Goal: Information Seeking & Learning: Learn about a topic

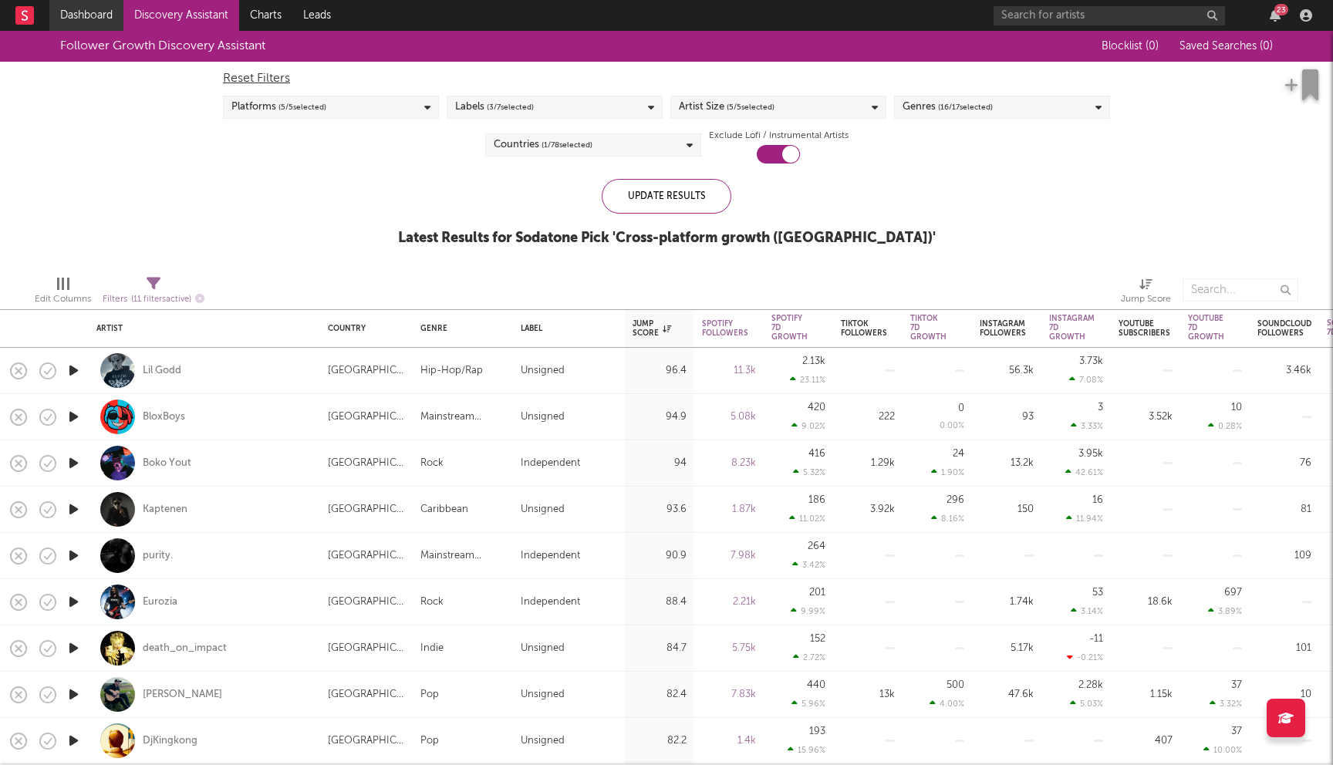
click at [107, 27] on link "Dashboard" at bounding box center [86, 15] width 74 height 31
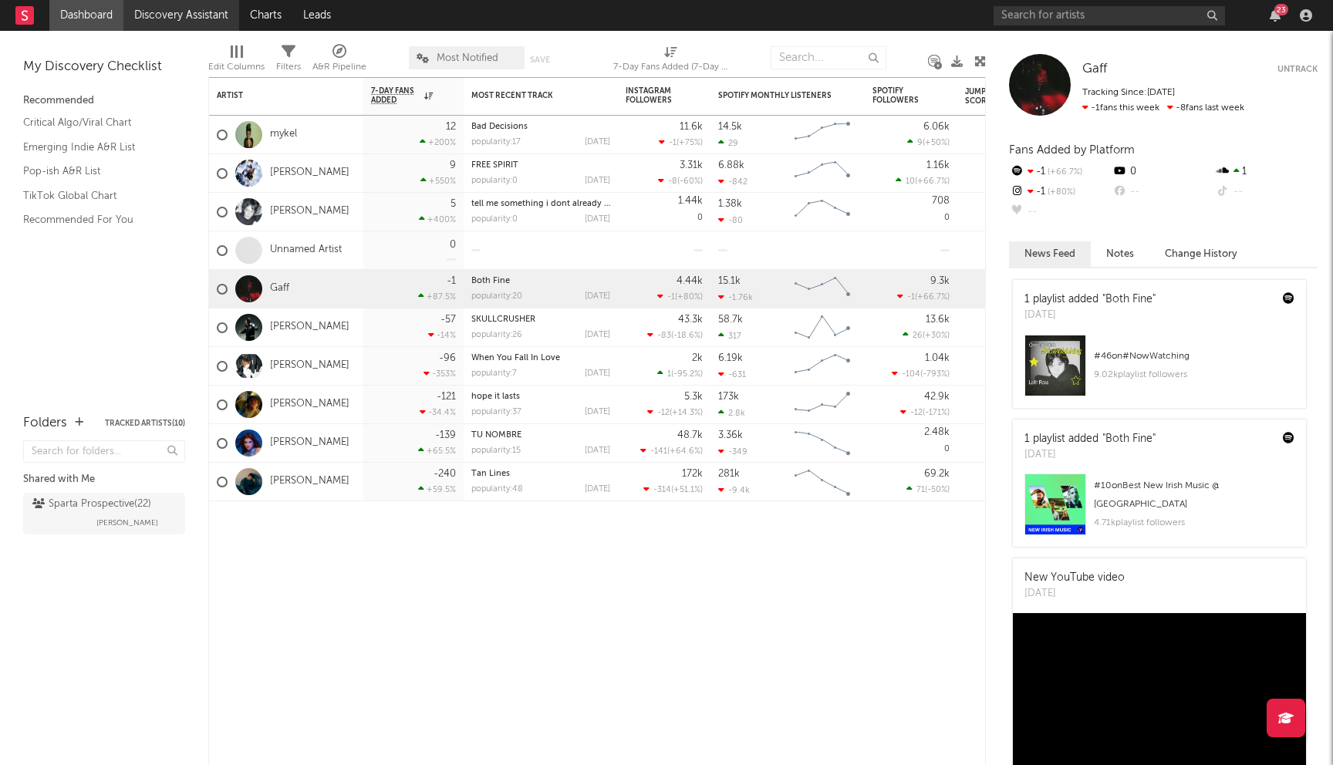
click at [171, 12] on link "Discovery Assistant" at bounding box center [181, 15] width 116 height 31
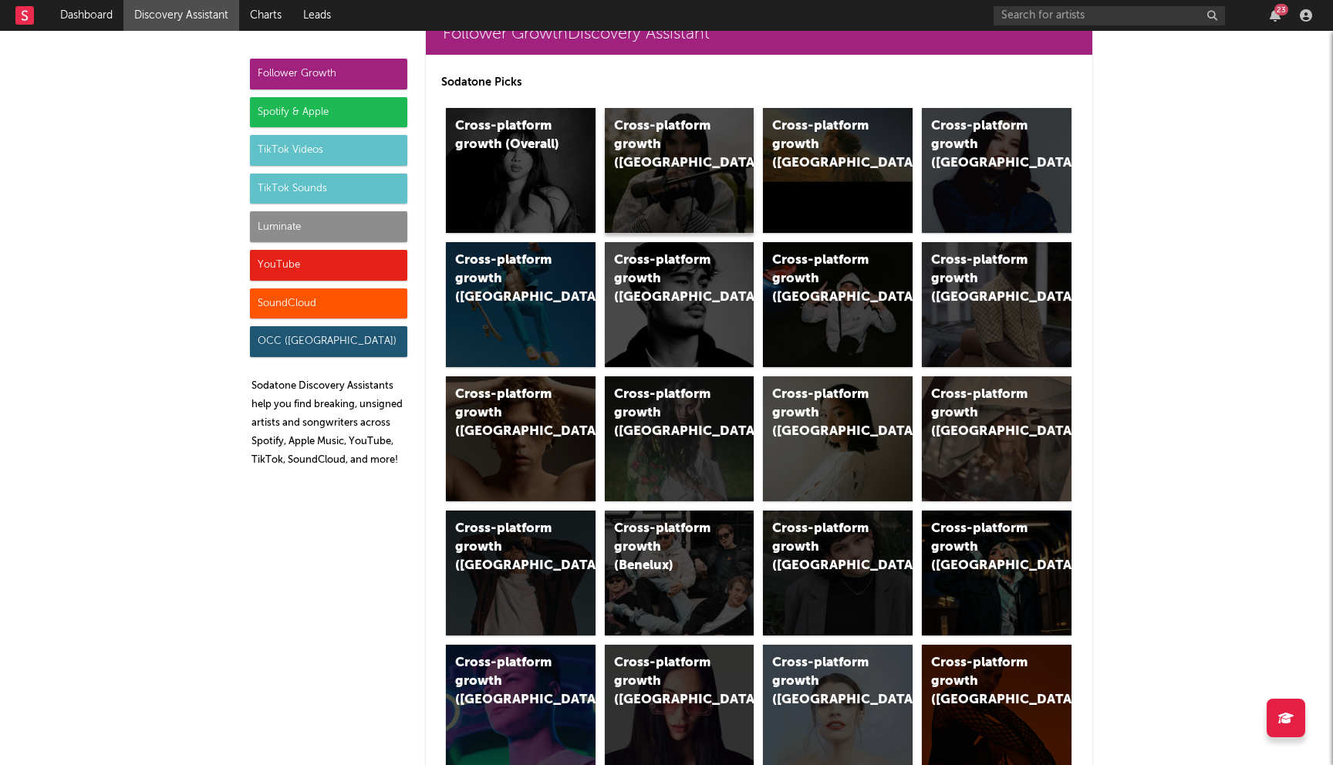
scroll to position [103, 0]
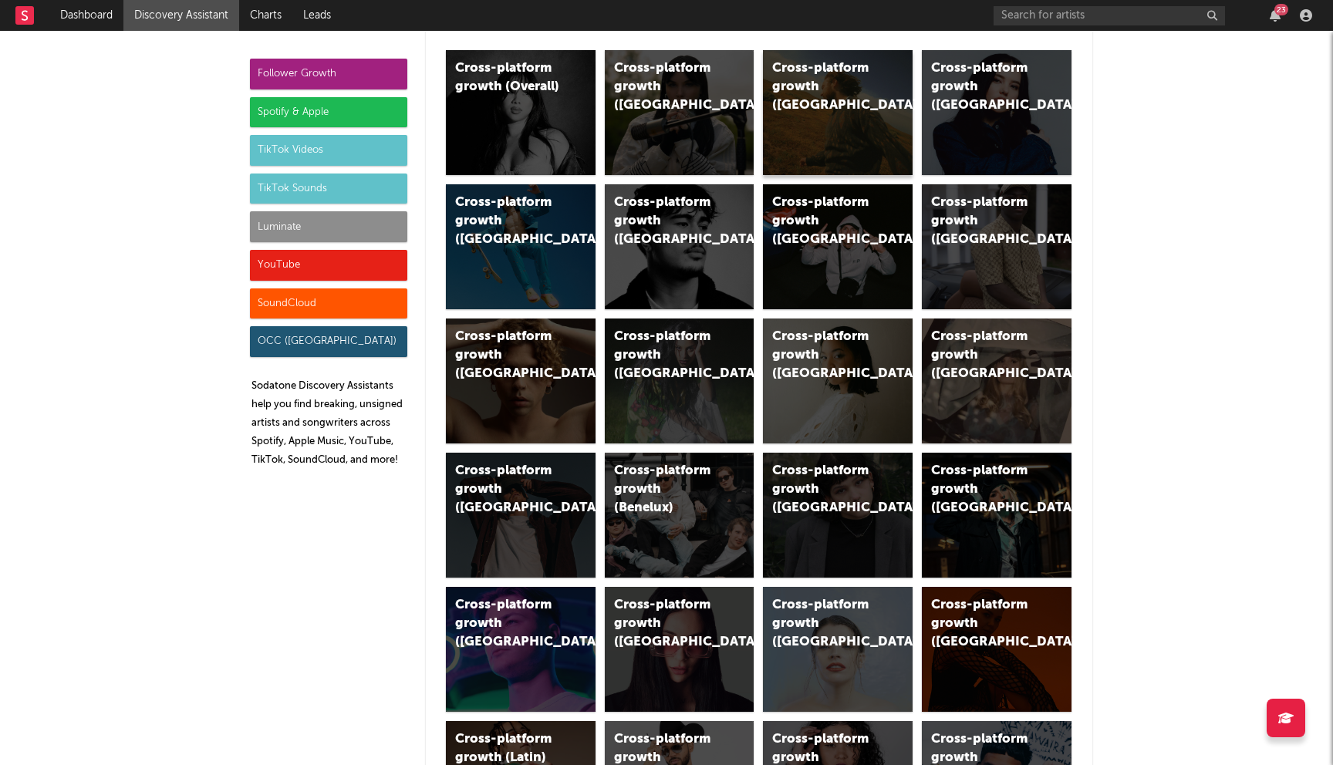
click at [831, 110] on div "Cross-platform growth (US)" at bounding box center [838, 112] width 150 height 125
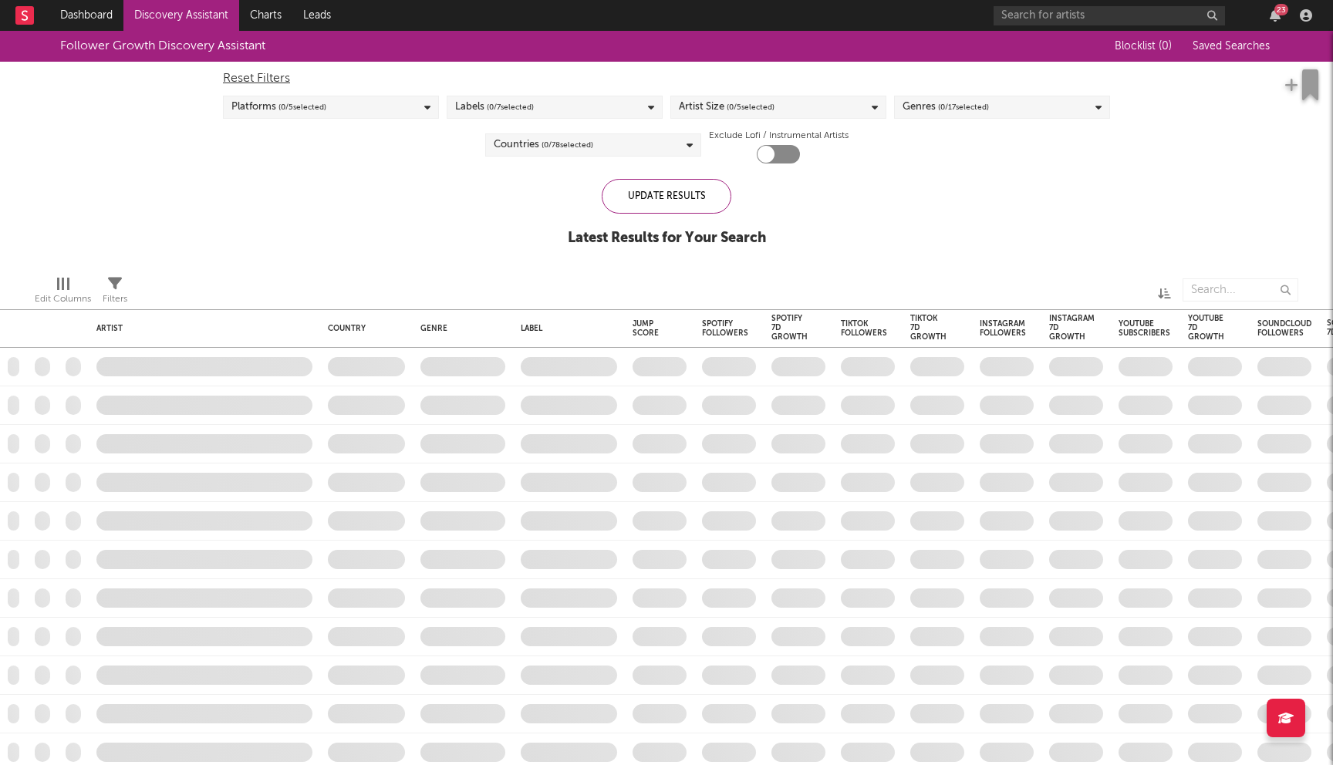
checkbox input "true"
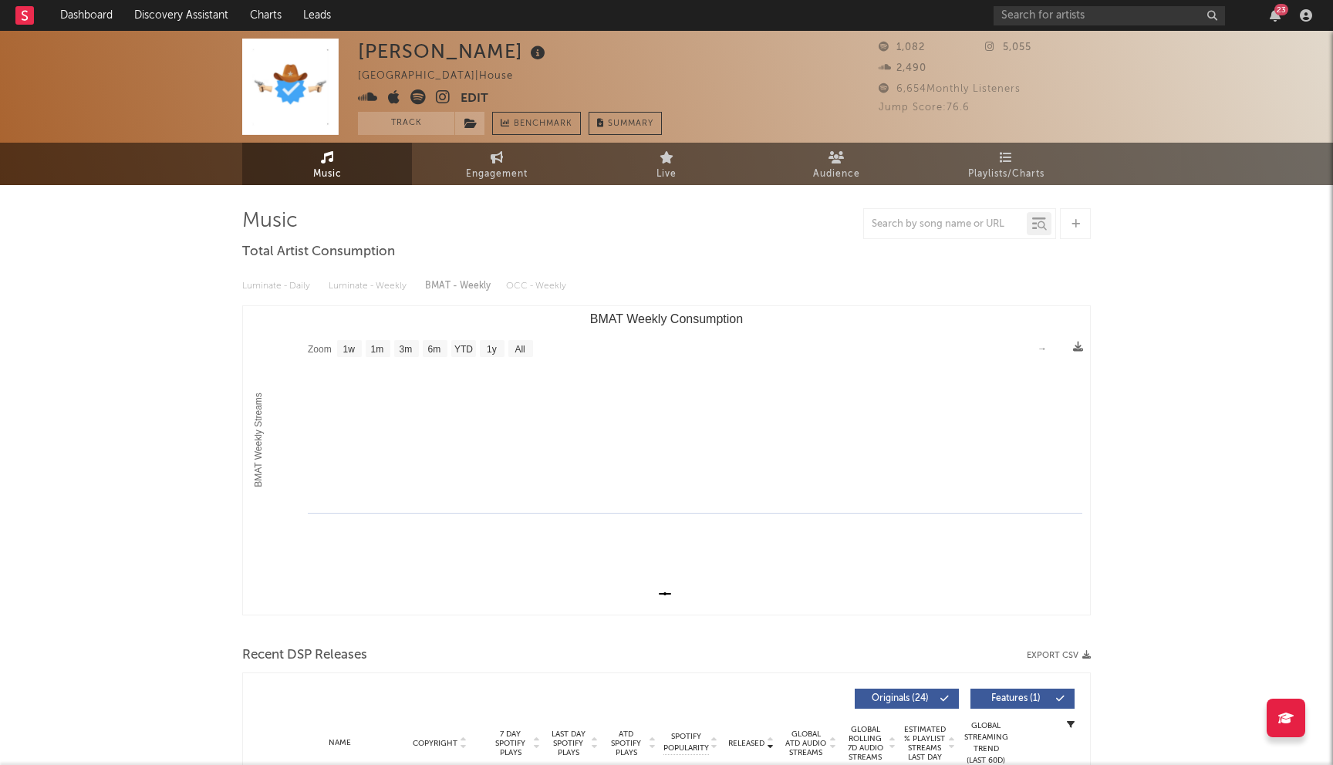
select select "1w"
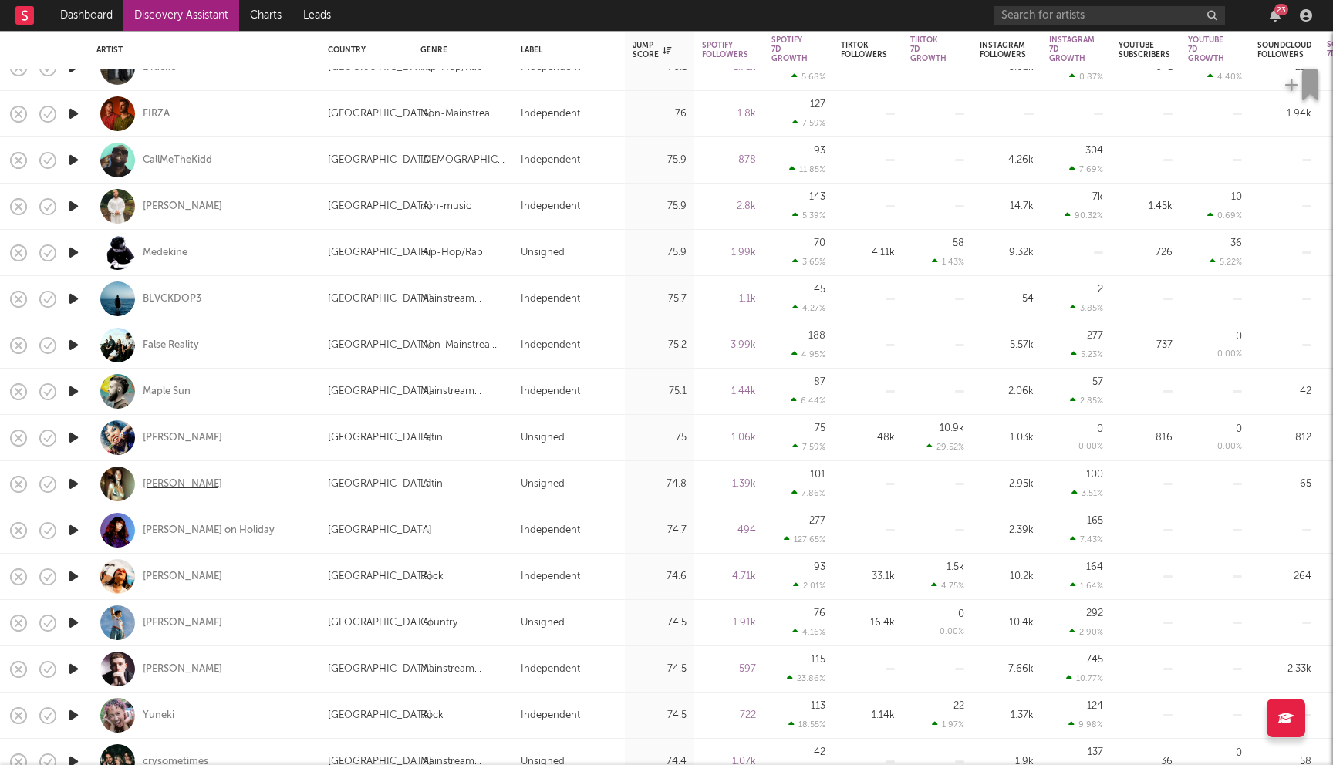
click at [186, 490] on div "[PERSON_NAME]" at bounding box center [182, 484] width 79 height 14
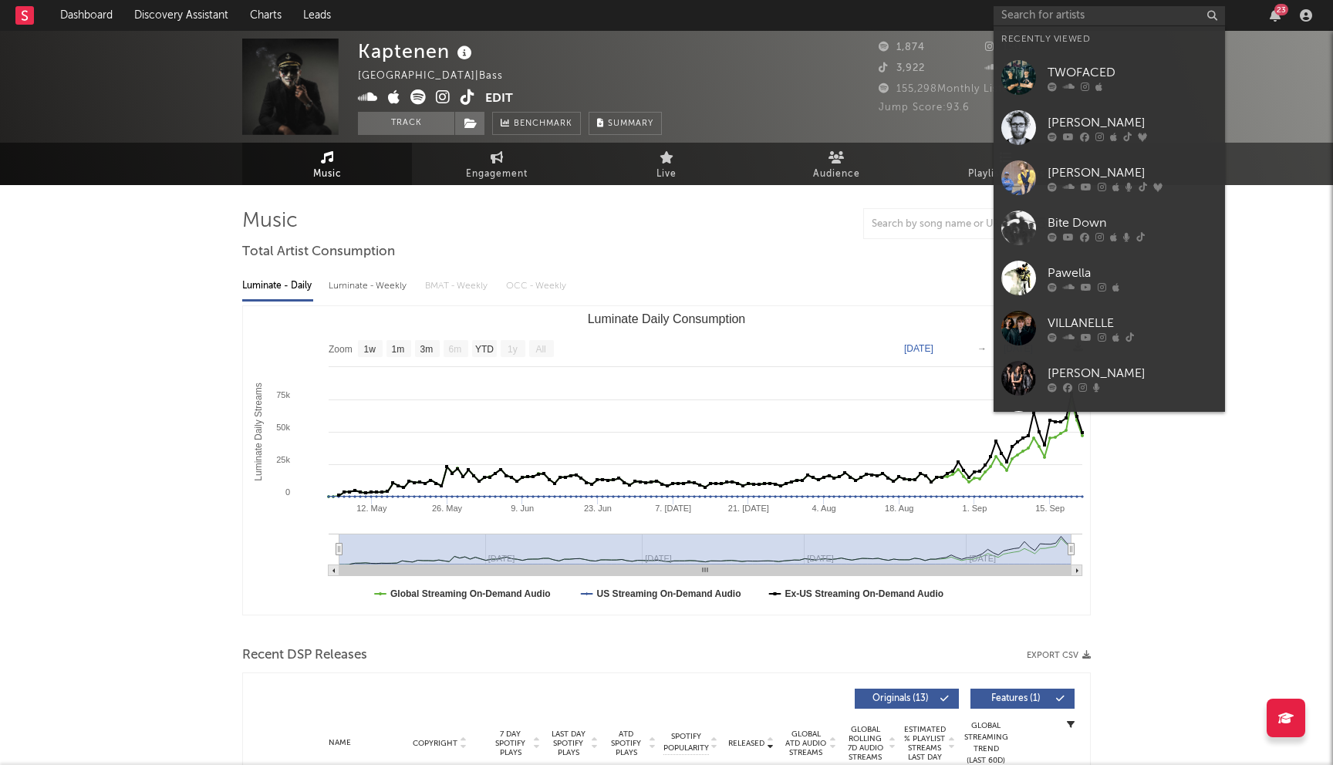
select select "1w"
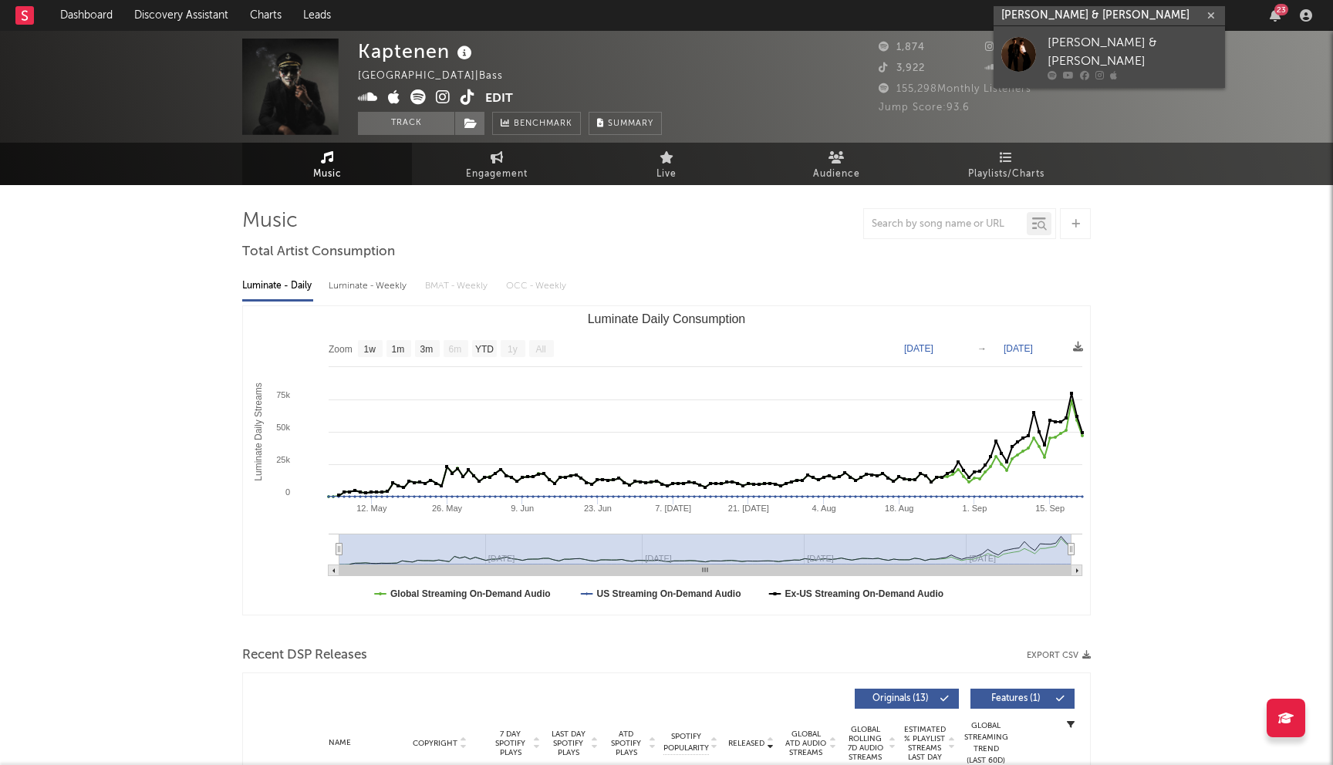
type input "billy & louie"
click at [1085, 52] on div "Billy & Louie" at bounding box center [1132, 52] width 170 height 37
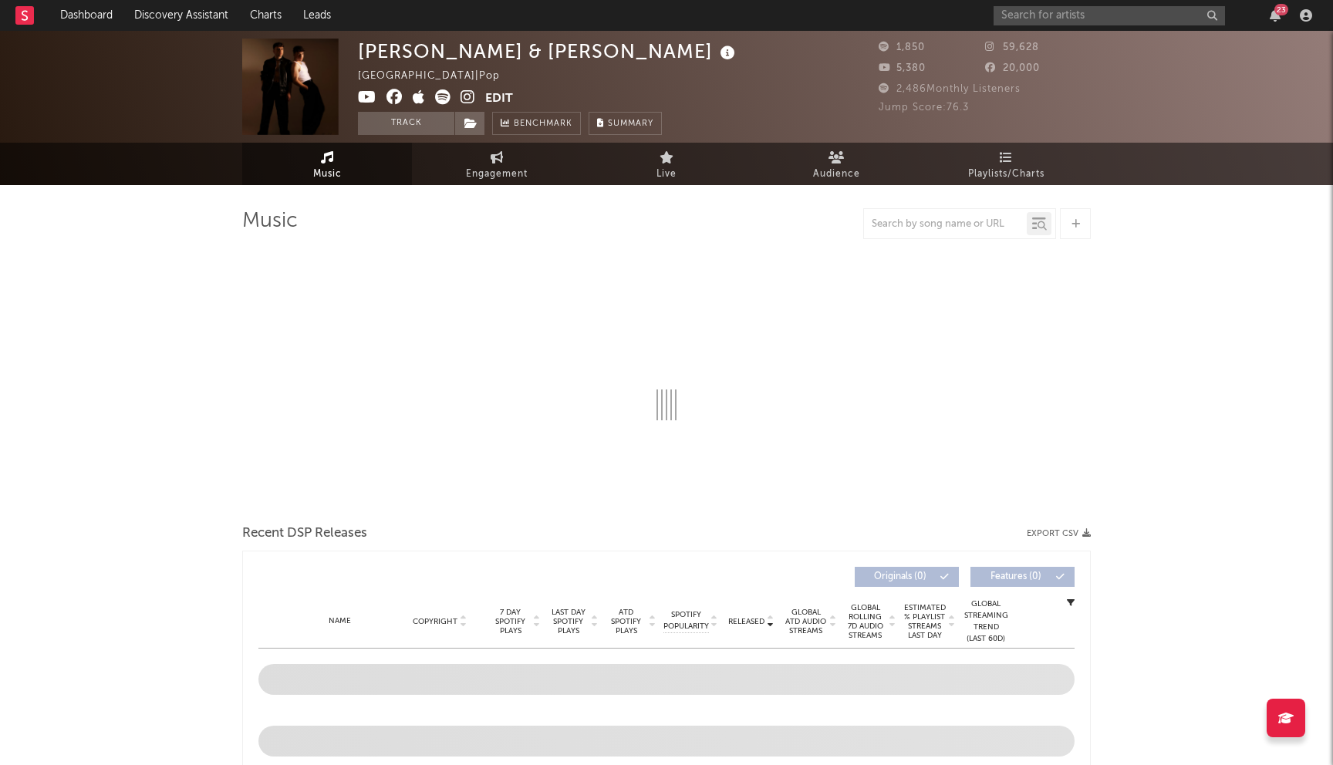
select select "1w"
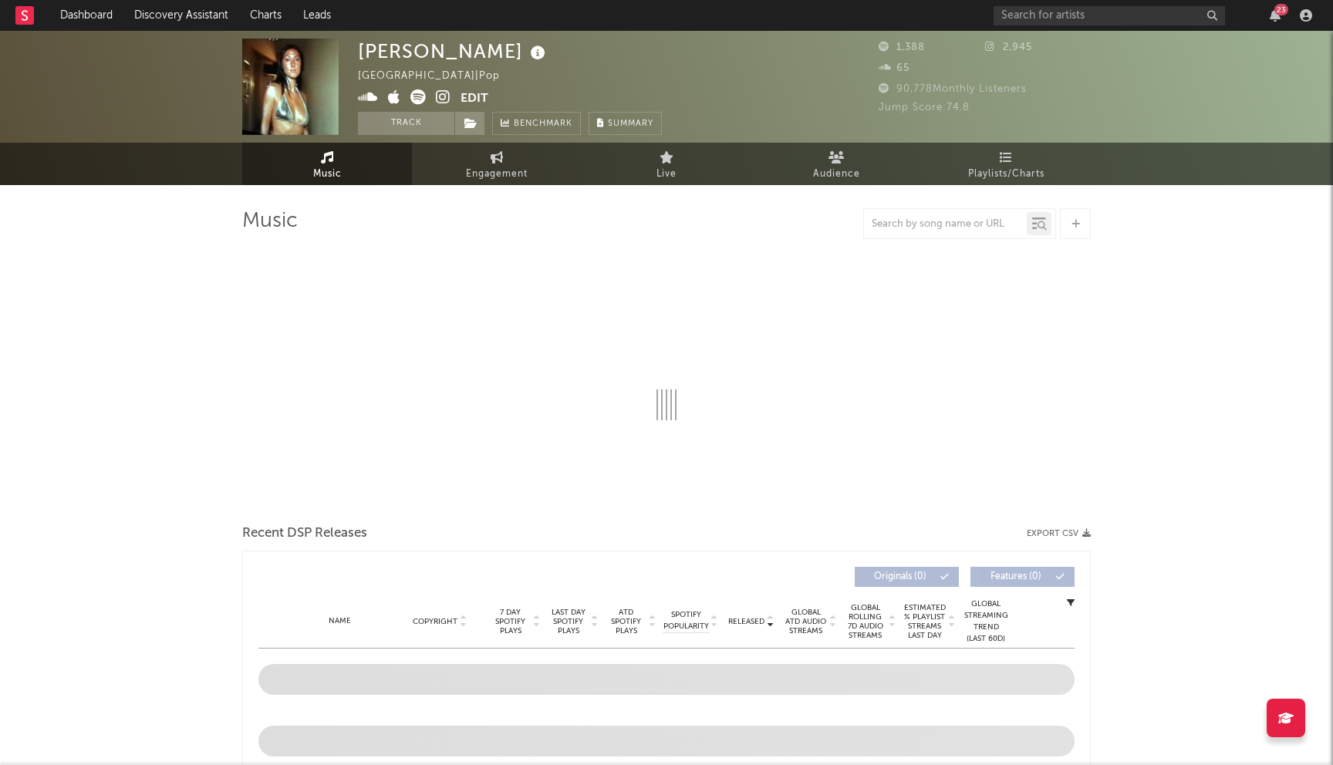
select select "1w"
